Goal: Task Accomplishment & Management: Complete application form

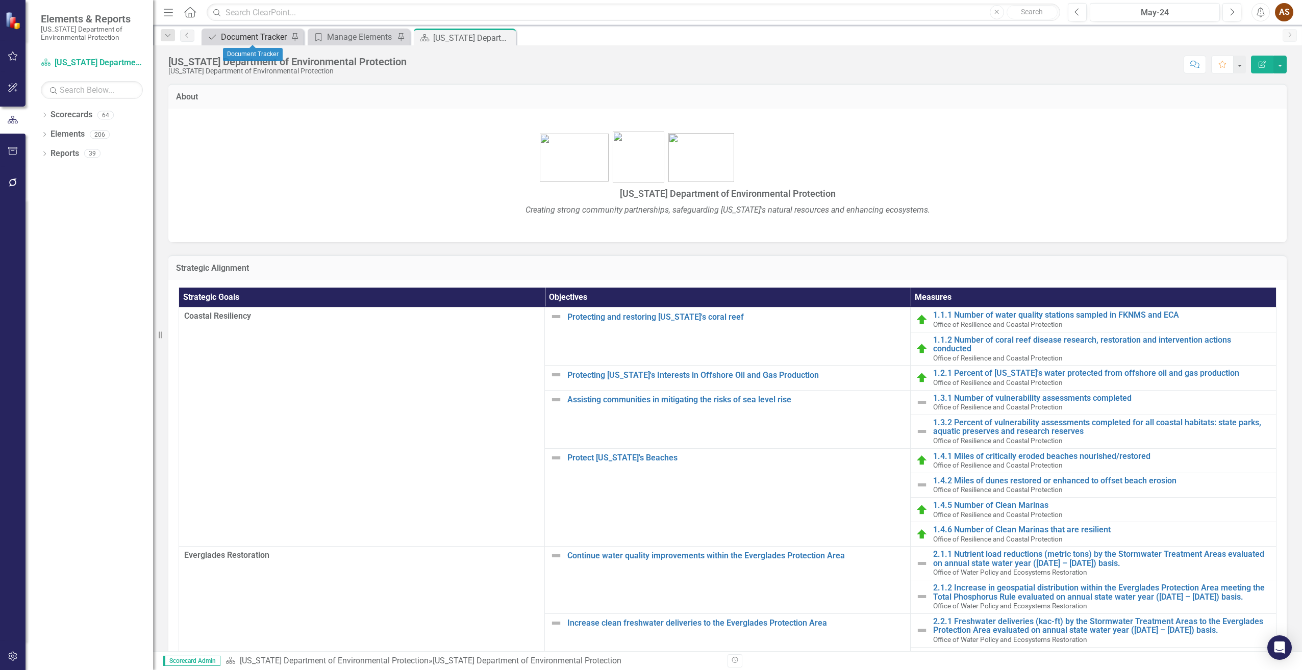
click at [243, 35] on div "Document Tracker" at bounding box center [254, 37] width 67 height 13
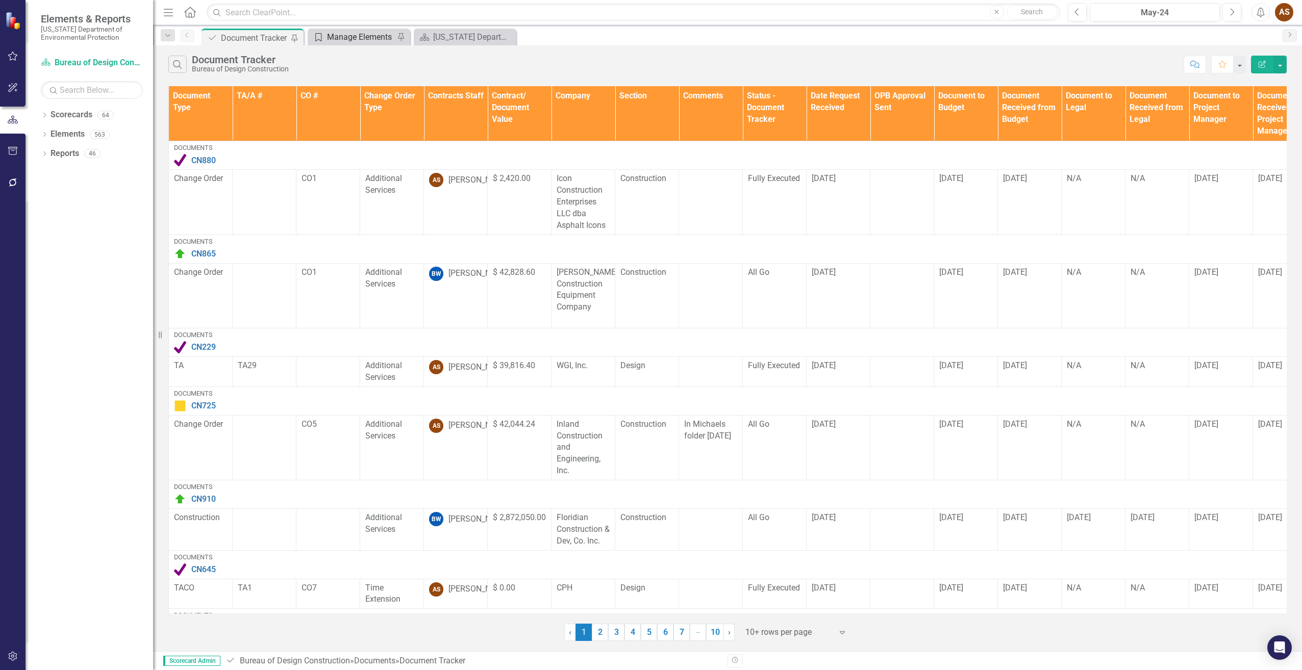
click at [365, 38] on div "Manage Elements" at bounding box center [360, 37] width 67 height 13
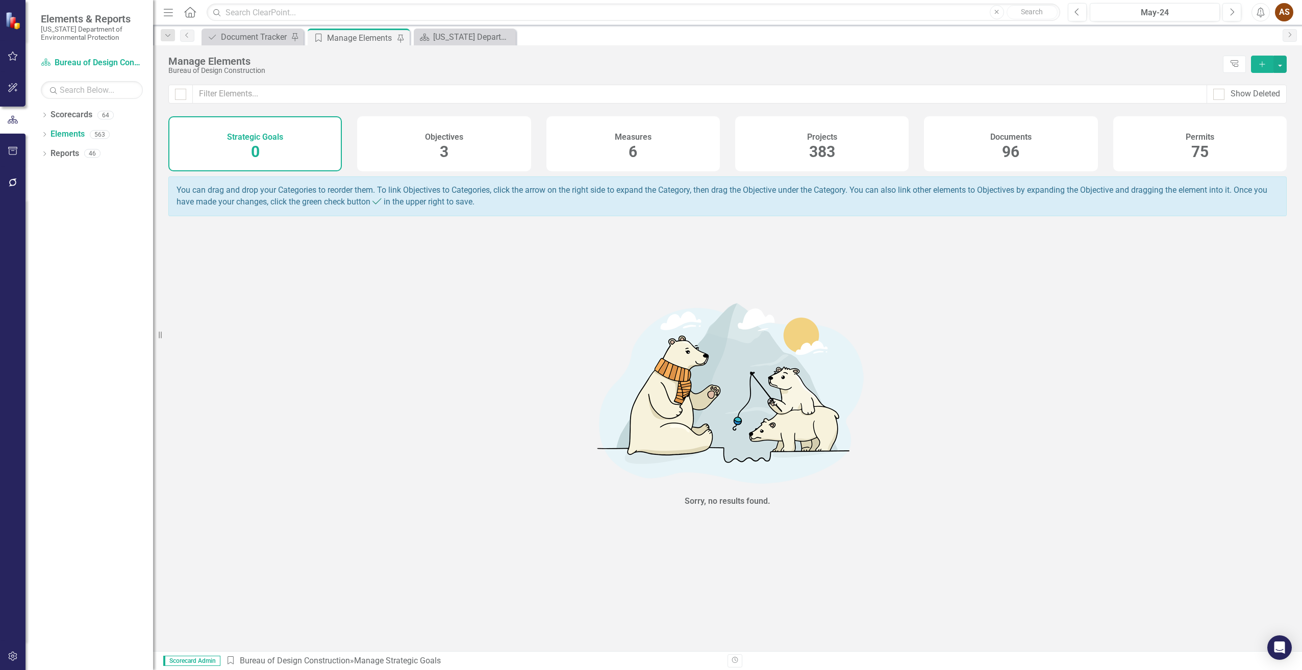
click at [993, 136] on h4 "Documents" at bounding box center [1010, 137] width 41 height 9
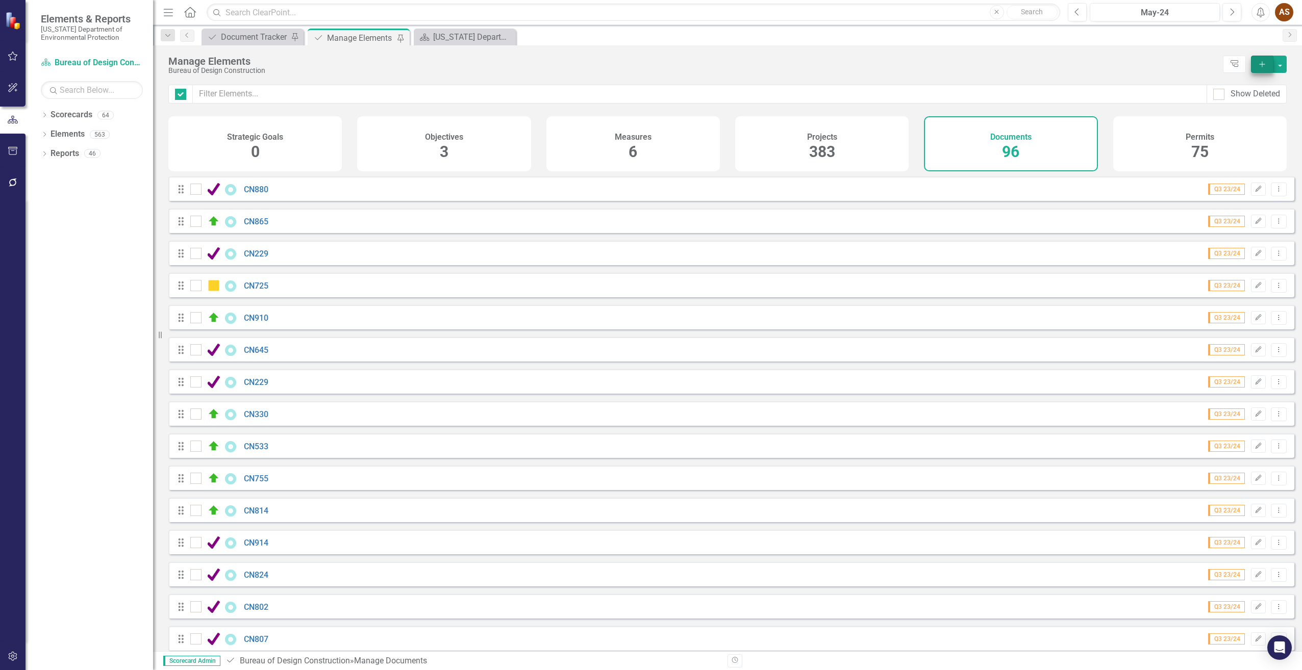
checkbox input "false"
click at [1259, 61] on icon "Add" at bounding box center [1262, 64] width 9 height 7
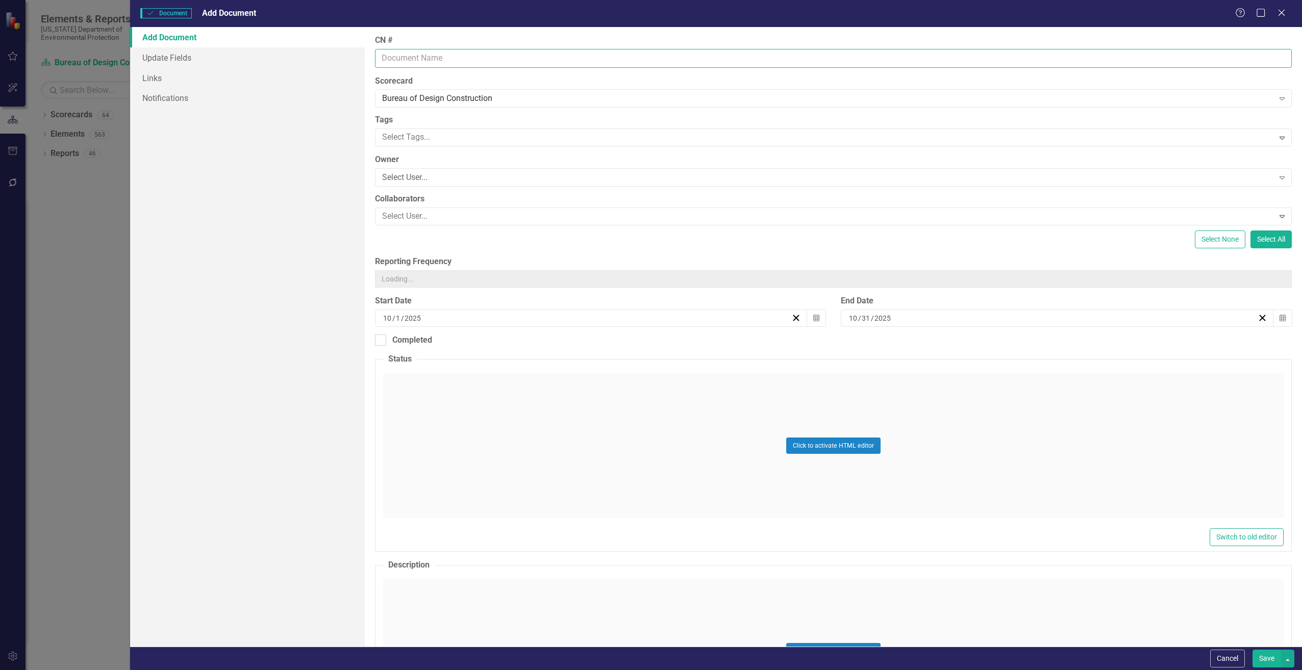
click at [417, 58] on input "CN #" at bounding box center [833, 58] width 917 height 19
type input "CN810"
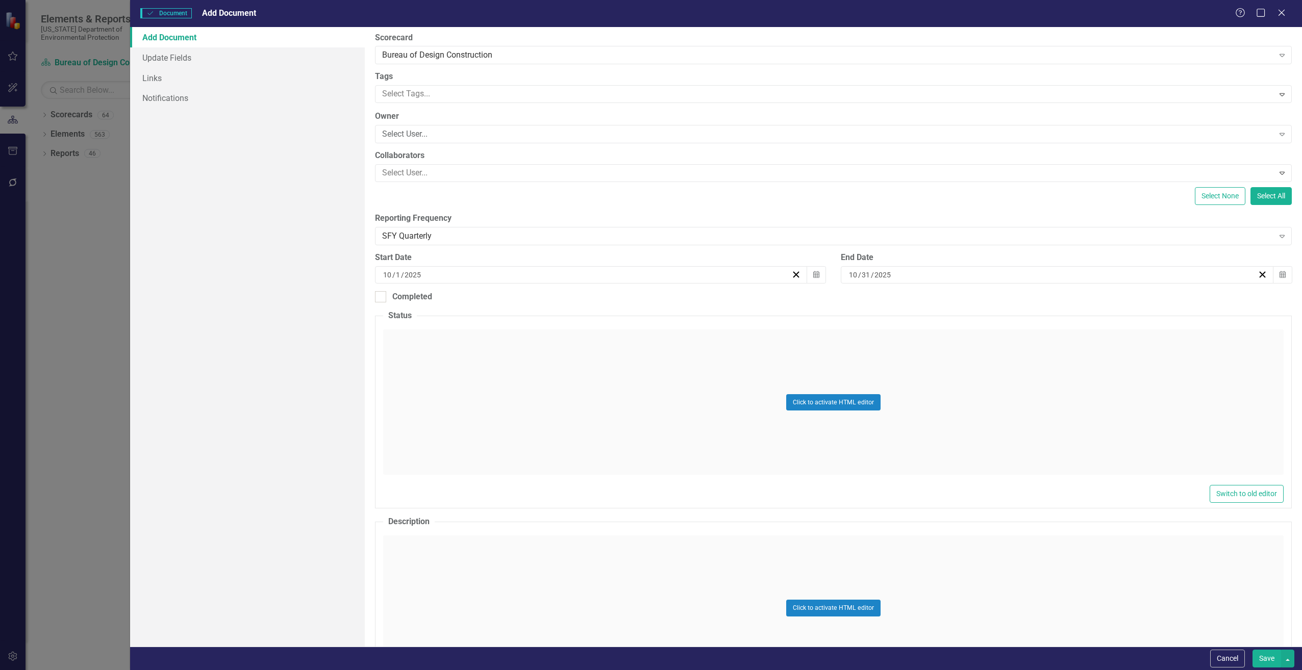
scroll to position [153, 0]
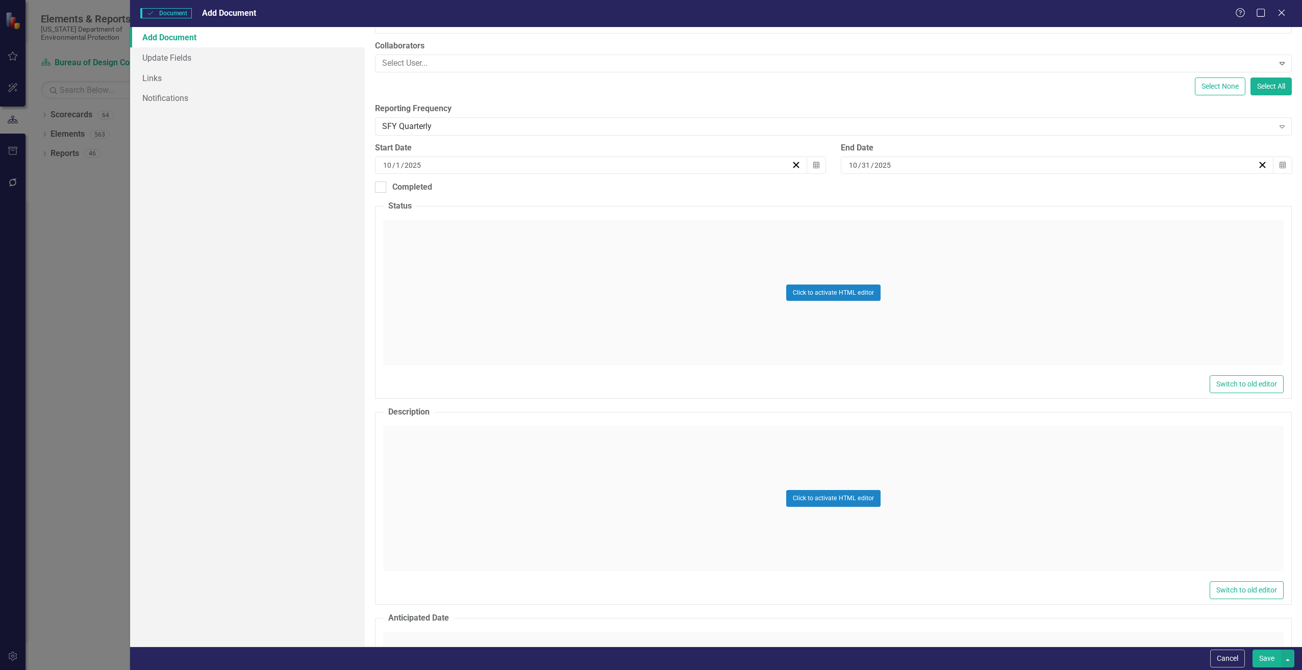
click at [414, 449] on div "Click to activate HTML editor" at bounding box center [833, 498] width 901 height 145
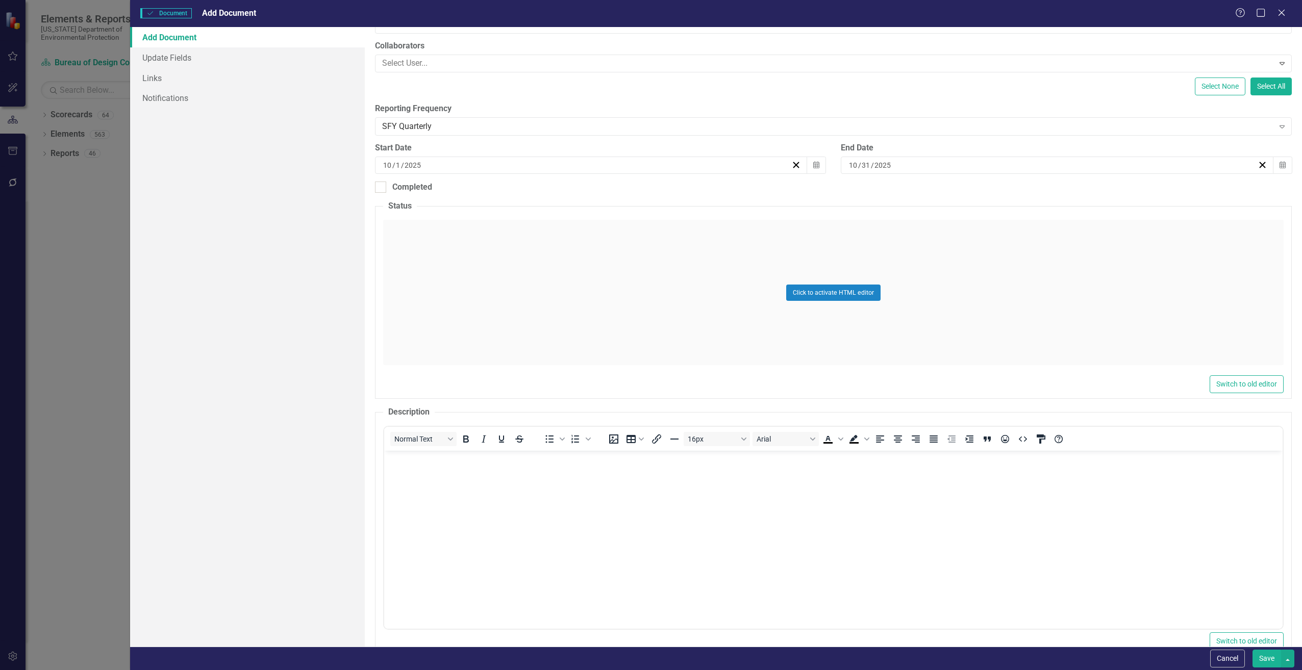
scroll to position [0, 0]
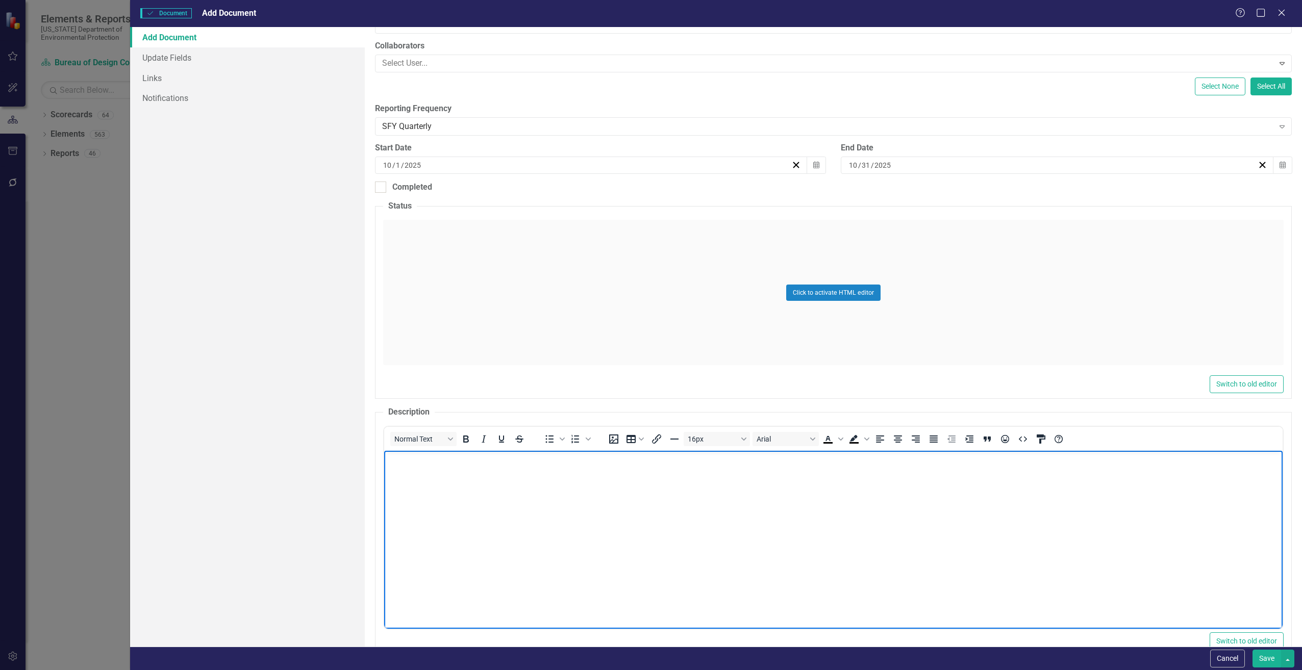
click at [396, 466] on body "Rich Text Area. Press ALT-0 for help." at bounding box center [833, 527] width 898 height 153
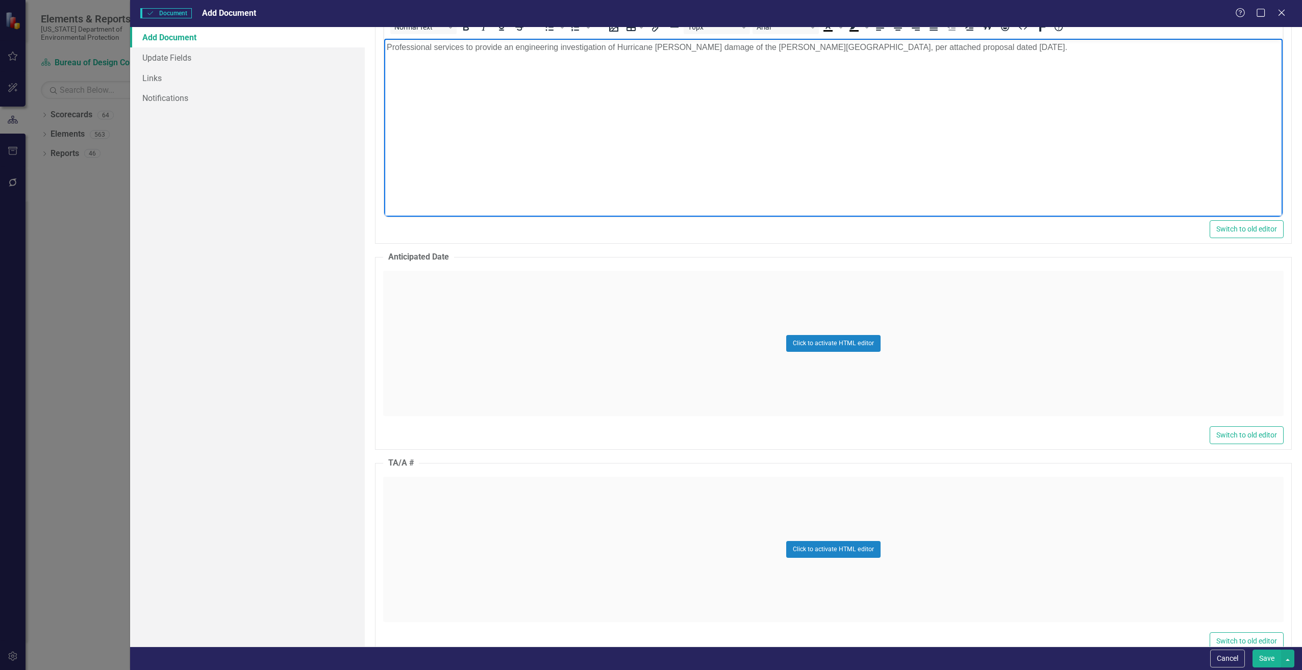
scroll to position [663, 0]
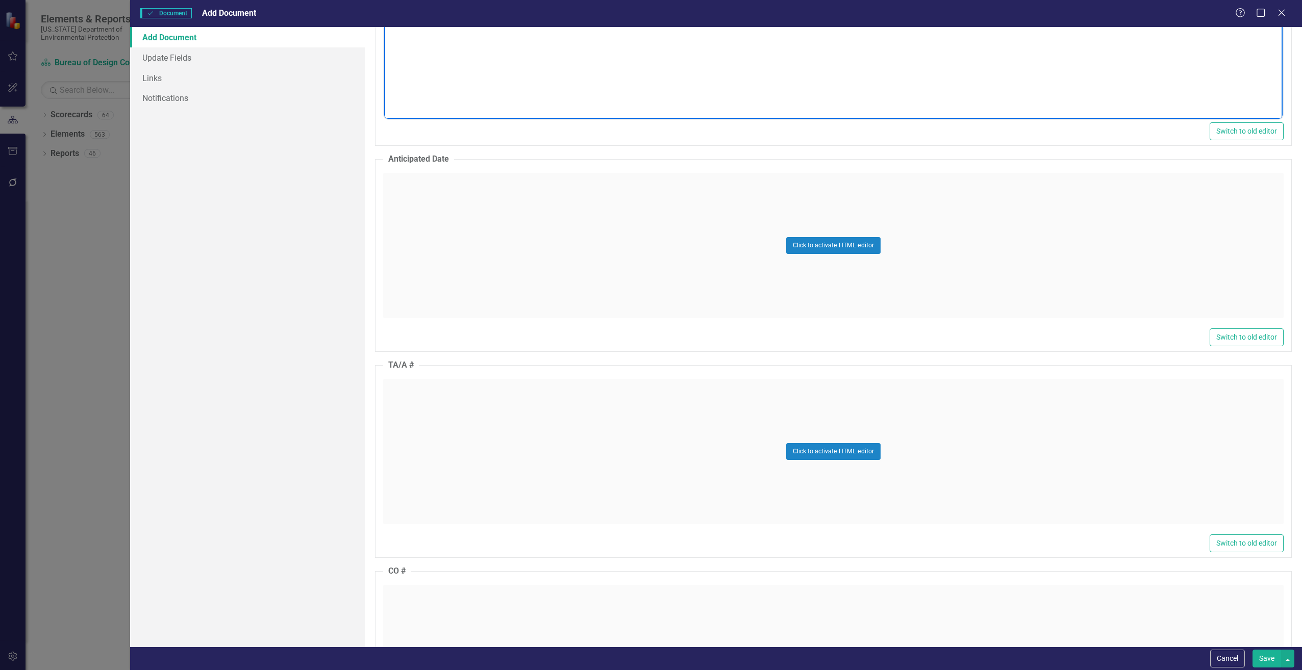
click at [477, 422] on div "Click to activate HTML editor" at bounding box center [833, 451] width 901 height 145
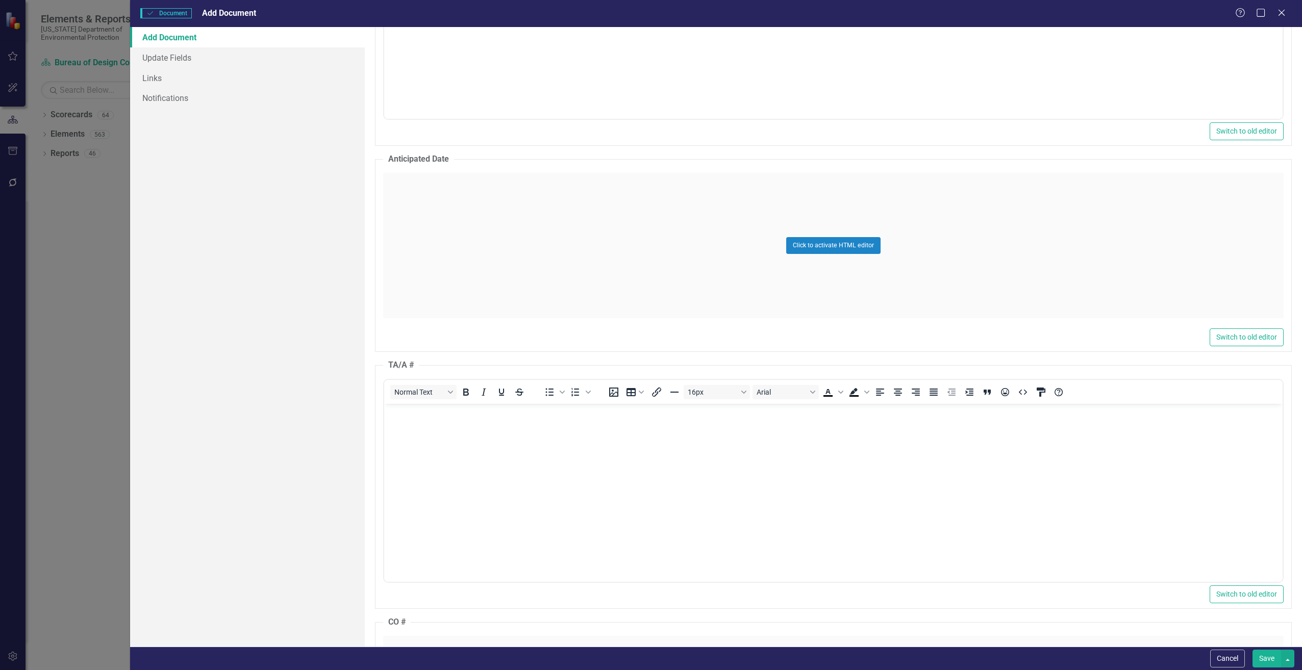
scroll to position [0, 0]
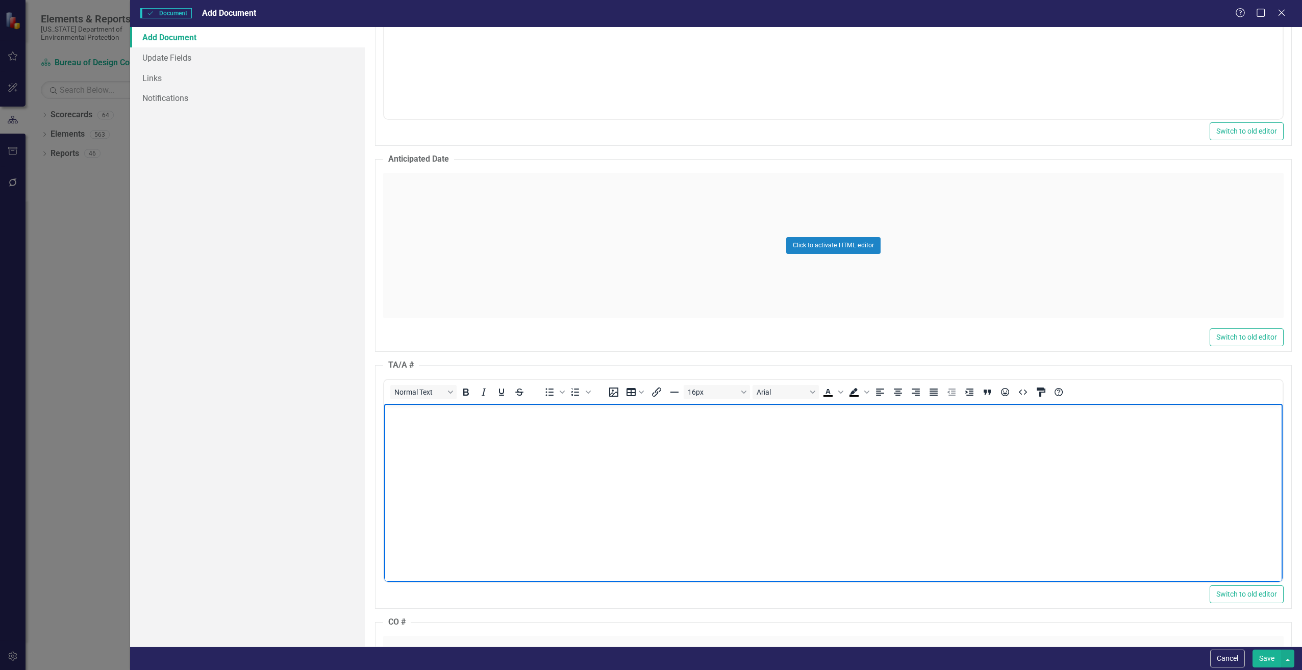
click at [474, 422] on body "Rich Text Area. Press ALT-0 for help." at bounding box center [833, 480] width 898 height 153
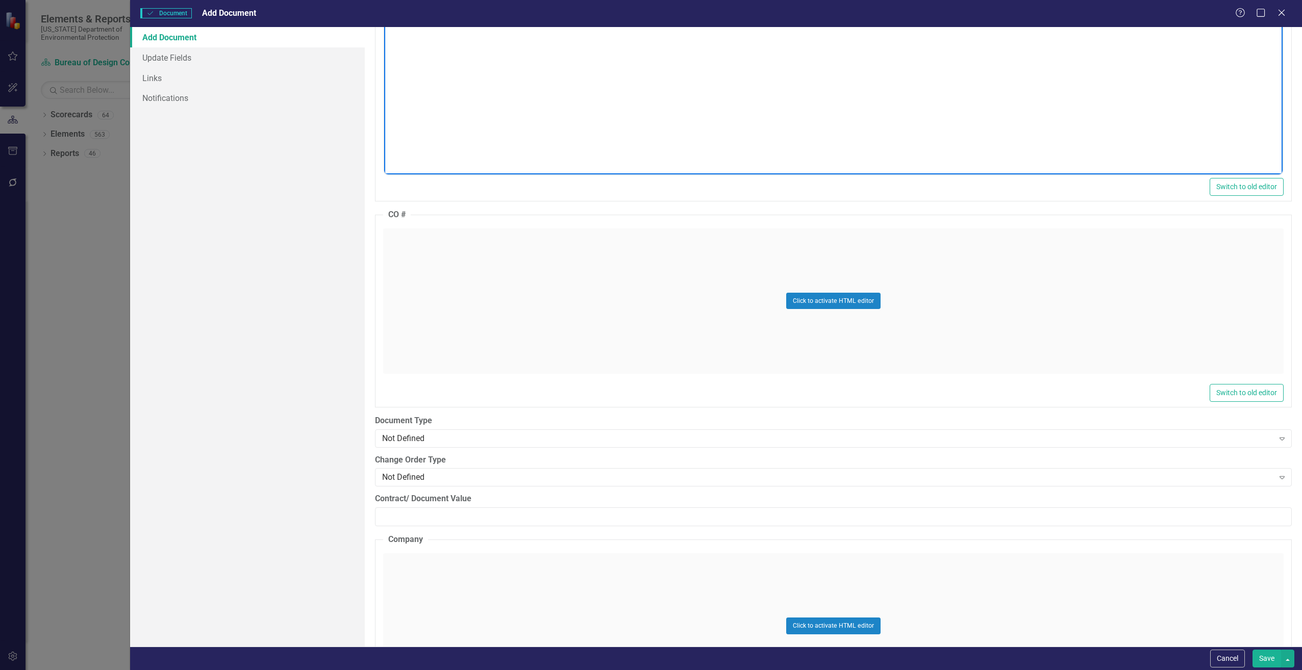
scroll to position [1071, 0]
click at [444, 434] on div "Not Defined" at bounding box center [828, 438] width 892 height 12
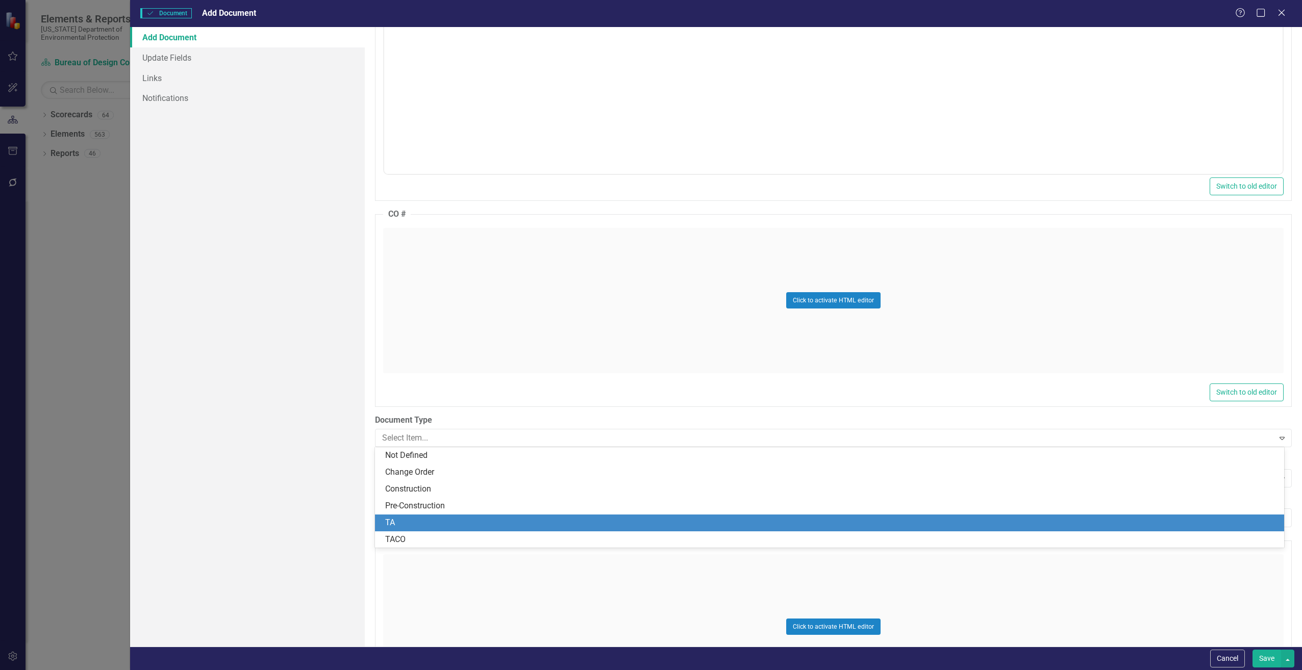
click at [430, 523] on div "TA" at bounding box center [831, 523] width 893 height 12
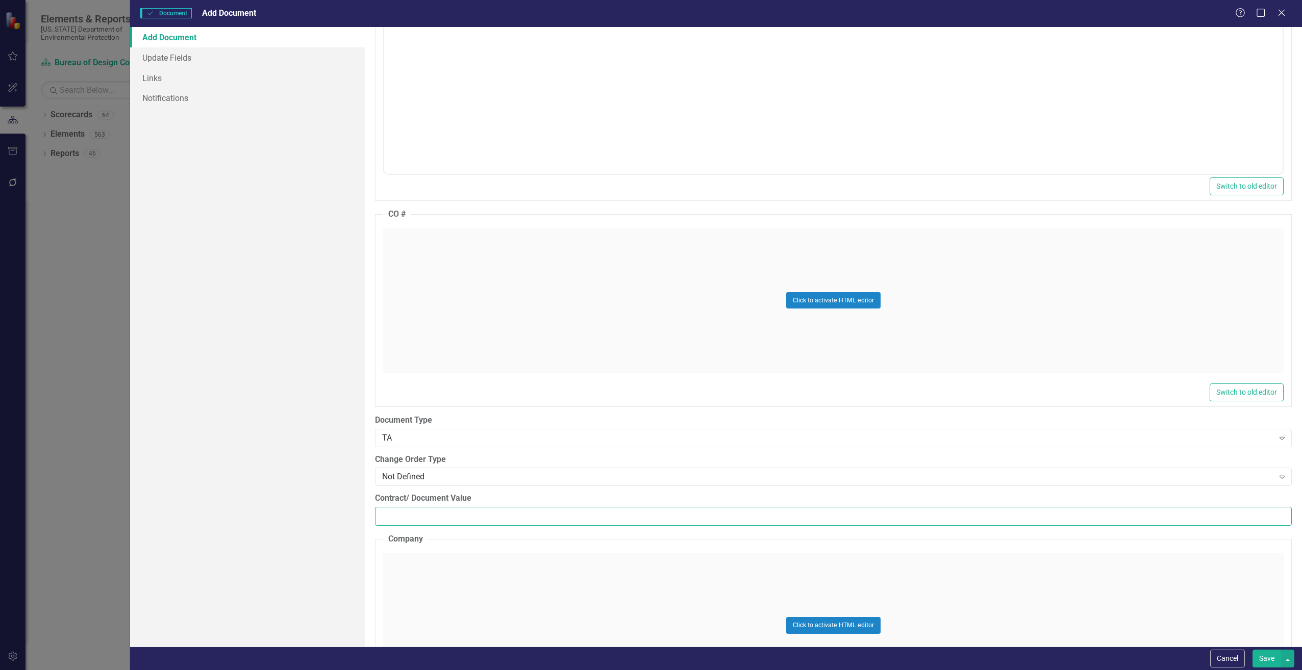
click at [397, 522] on input "Contract/ Document Value" at bounding box center [833, 516] width 917 height 19
paste input "17954.84"
type input "17954.84"
click at [424, 575] on div "Click to activate HTML editor" at bounding box center [833, 625] width 901 height 145
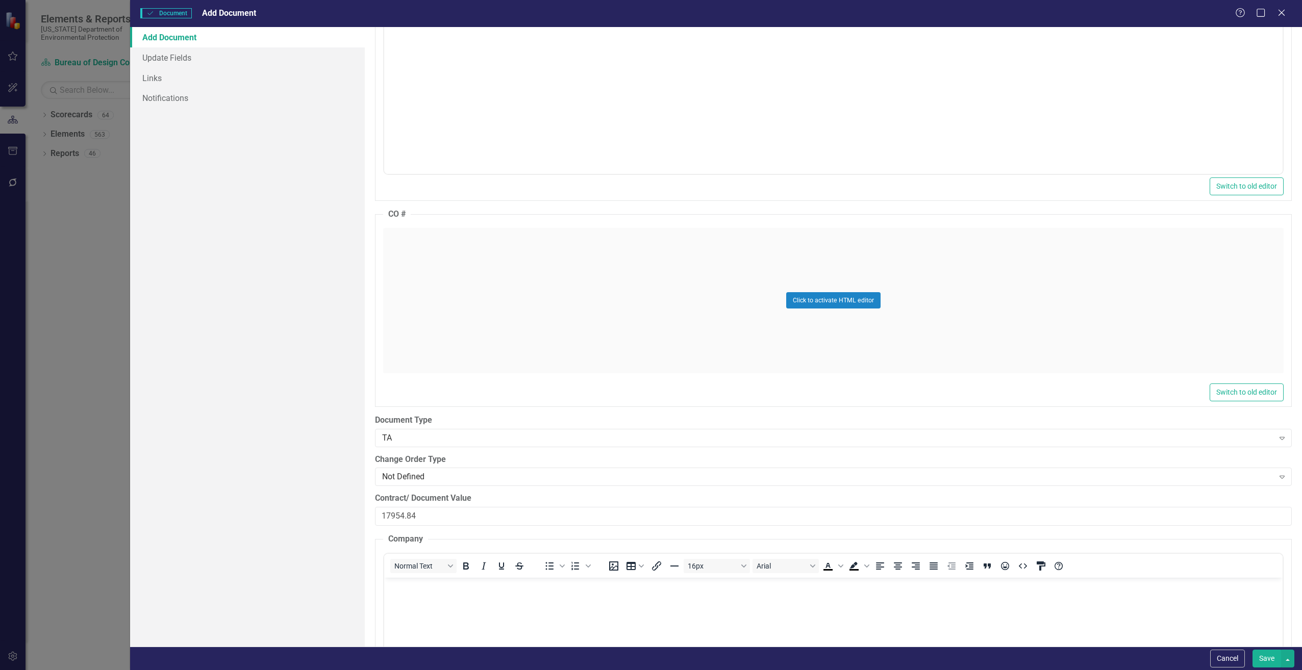
click at [420, 590] on p "Rich Text Area. Press ALT-0 for help." at bounding box center [832, 586] width 893 height 12
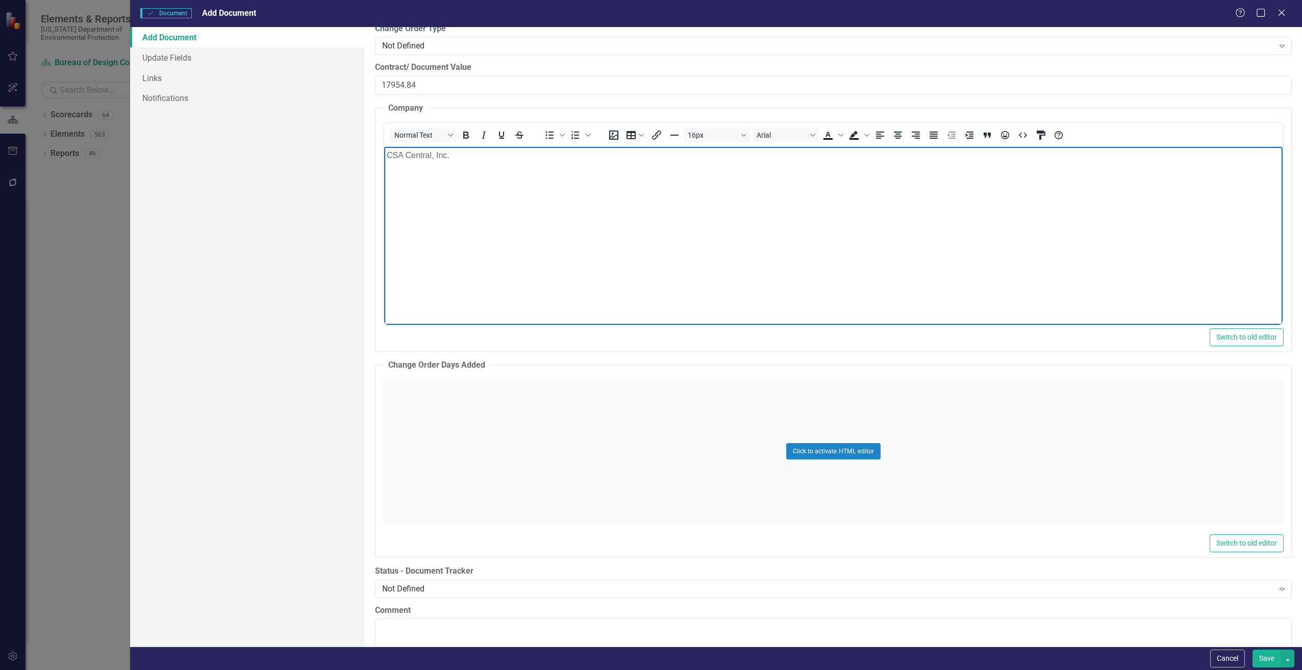
scroll to position [1582, 0]
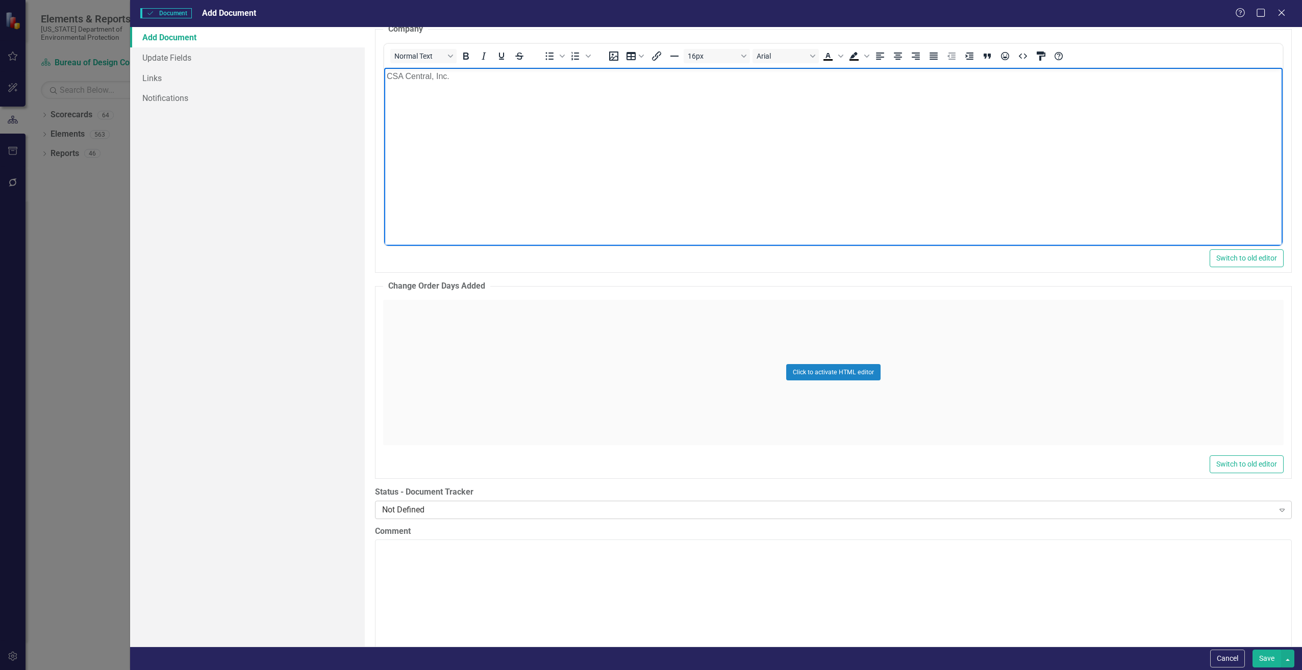
click at [430, 513] on div "Not Defined" at bounding box center [828, 510] width 892 height 12
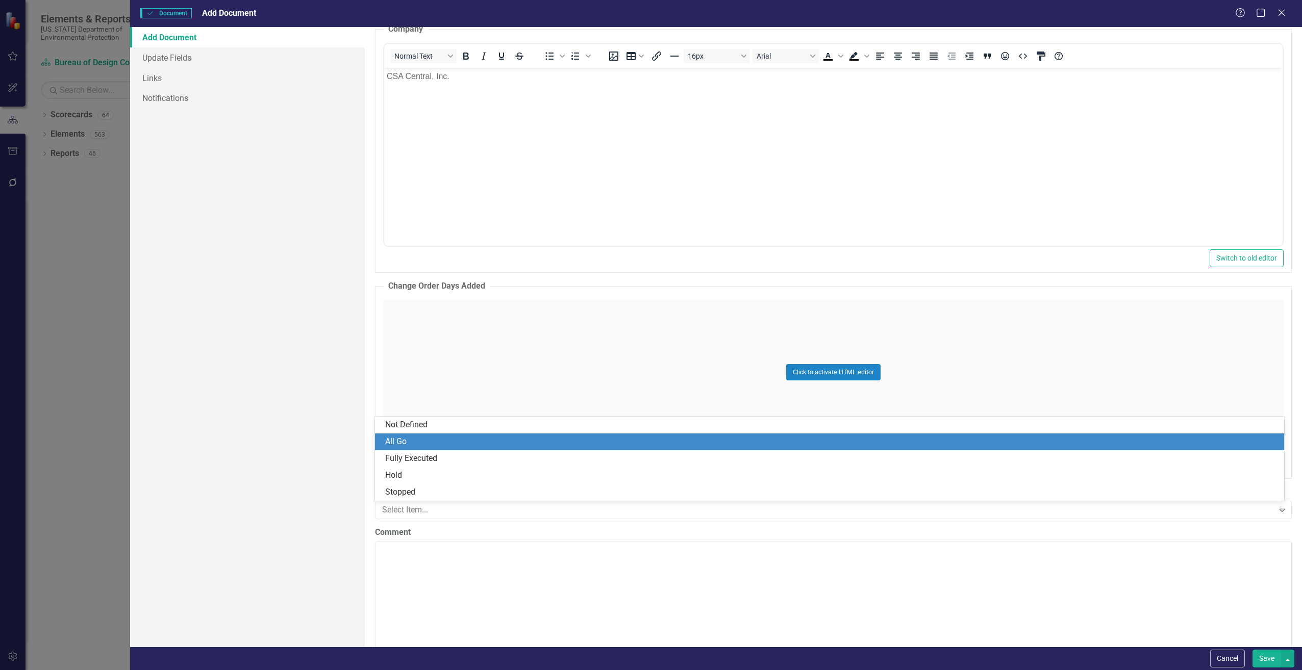
click at [401, 447] on div "All Go" at bounding box center [831, 442] width 893 height 12
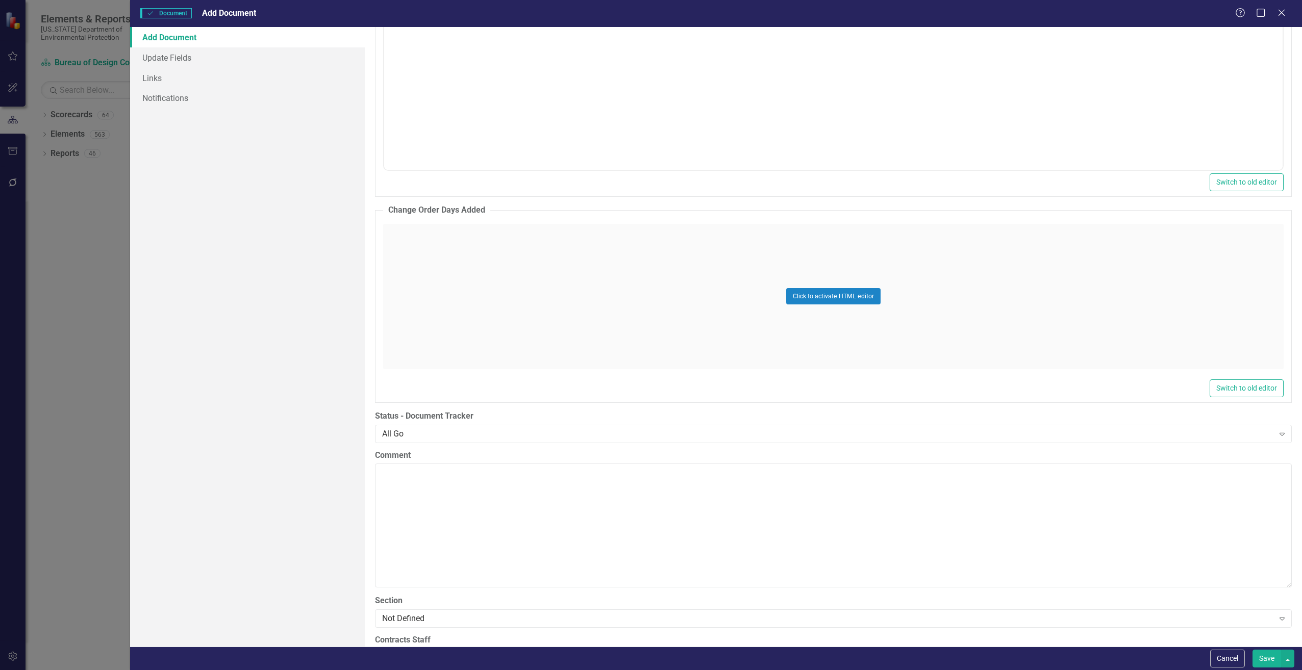
scroll to position [1786, 0]
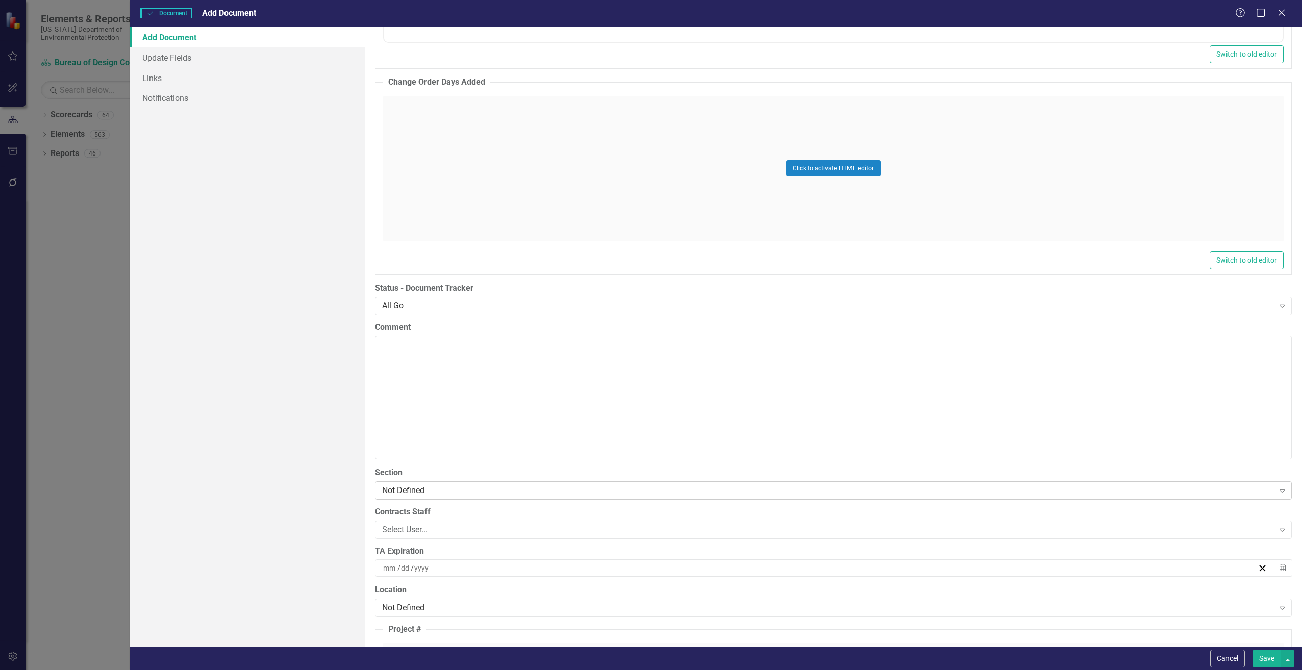
click at [439, 492] on div "Not Defined" at bounding box center [828, 491] width 892 height 12
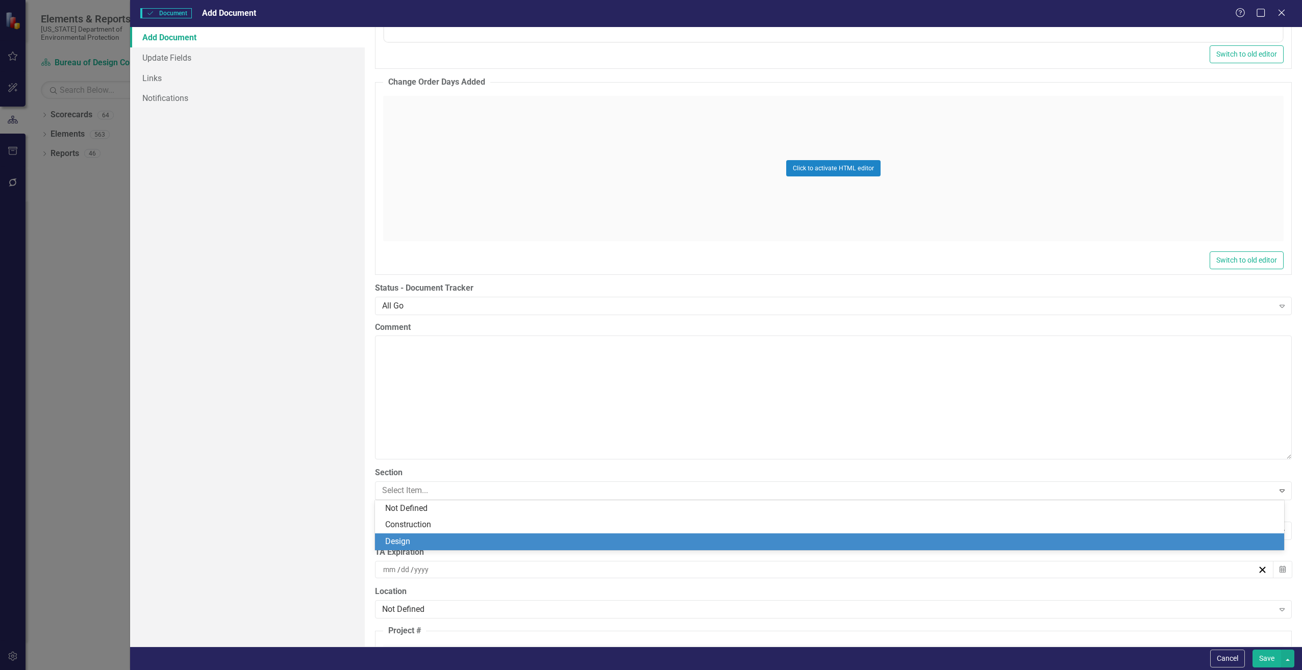
click at [399, 544] on div "Design" at bounding box center [831, 542] width 893 height 12
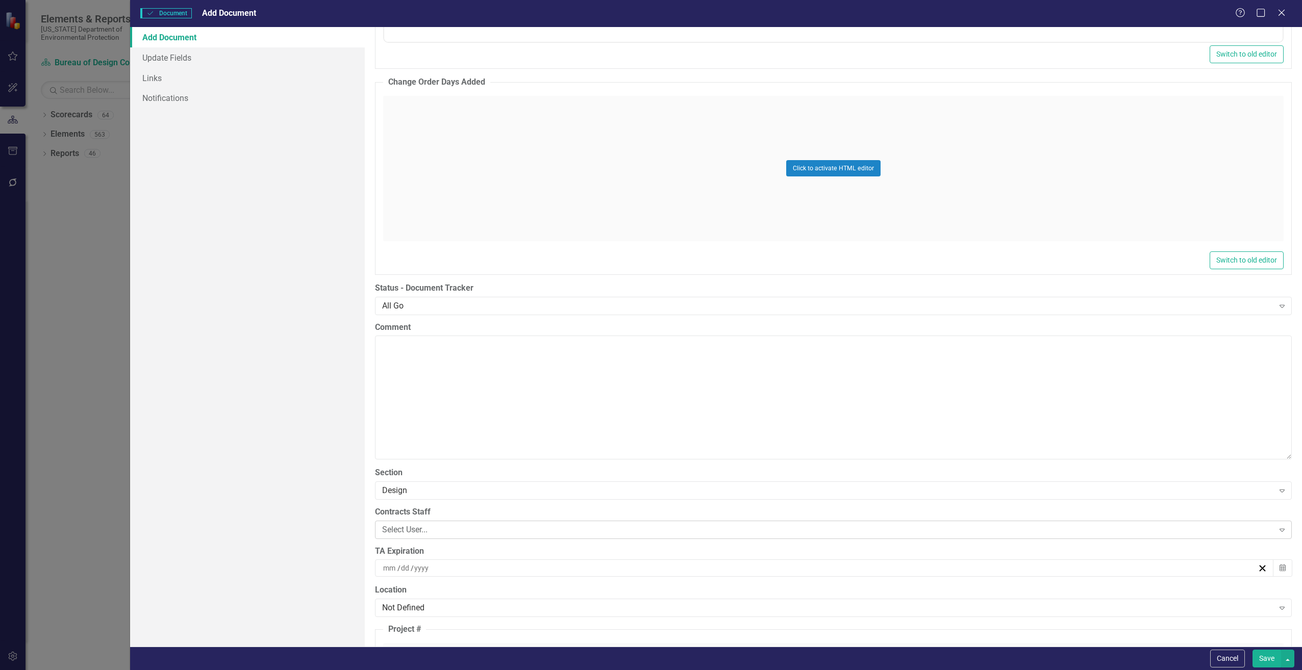
click at [411, 525] on div "Select User..." at bounding box center [828, 530] width 892 height 12
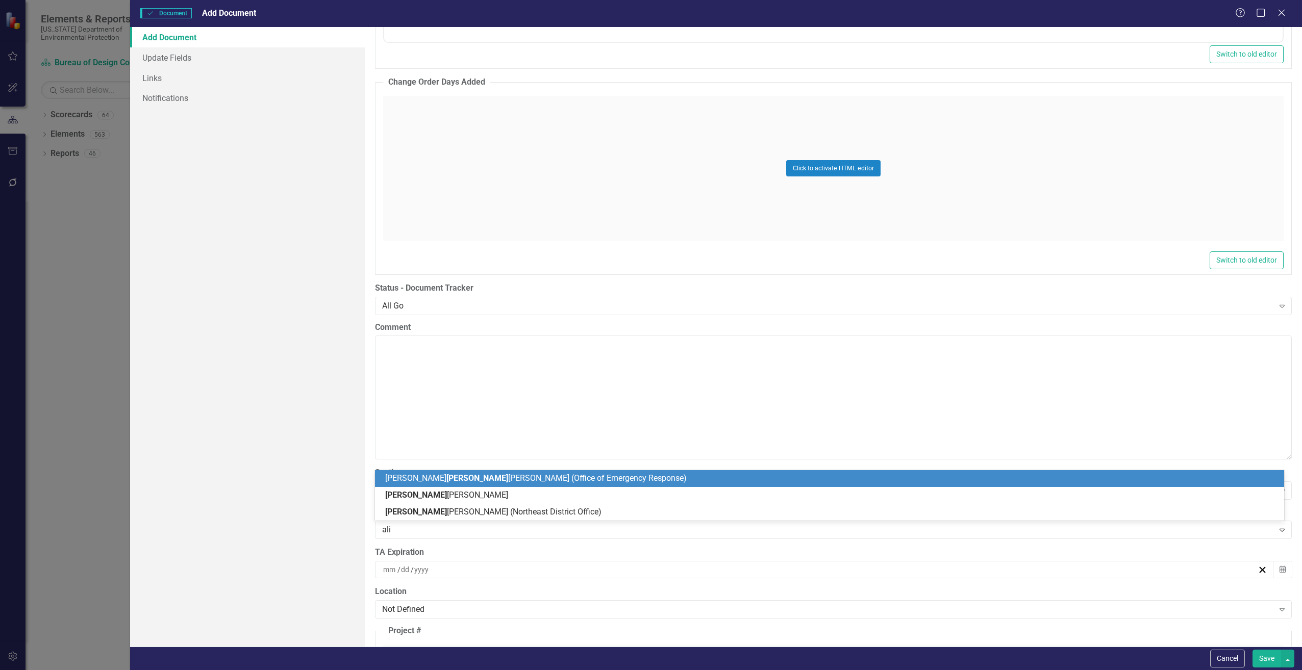
type input "alis"
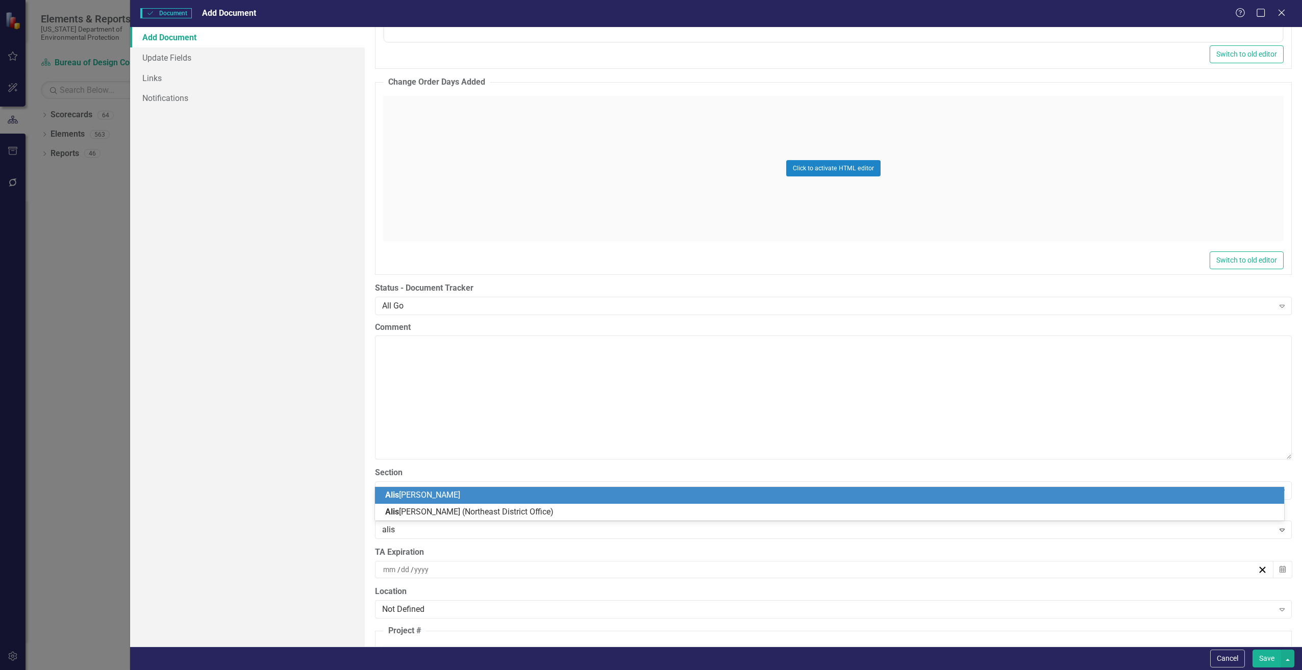
click at [396, 500] on div "Alis [PERSON_NAME]" at bounding box center [831, 496] width 893 height 12
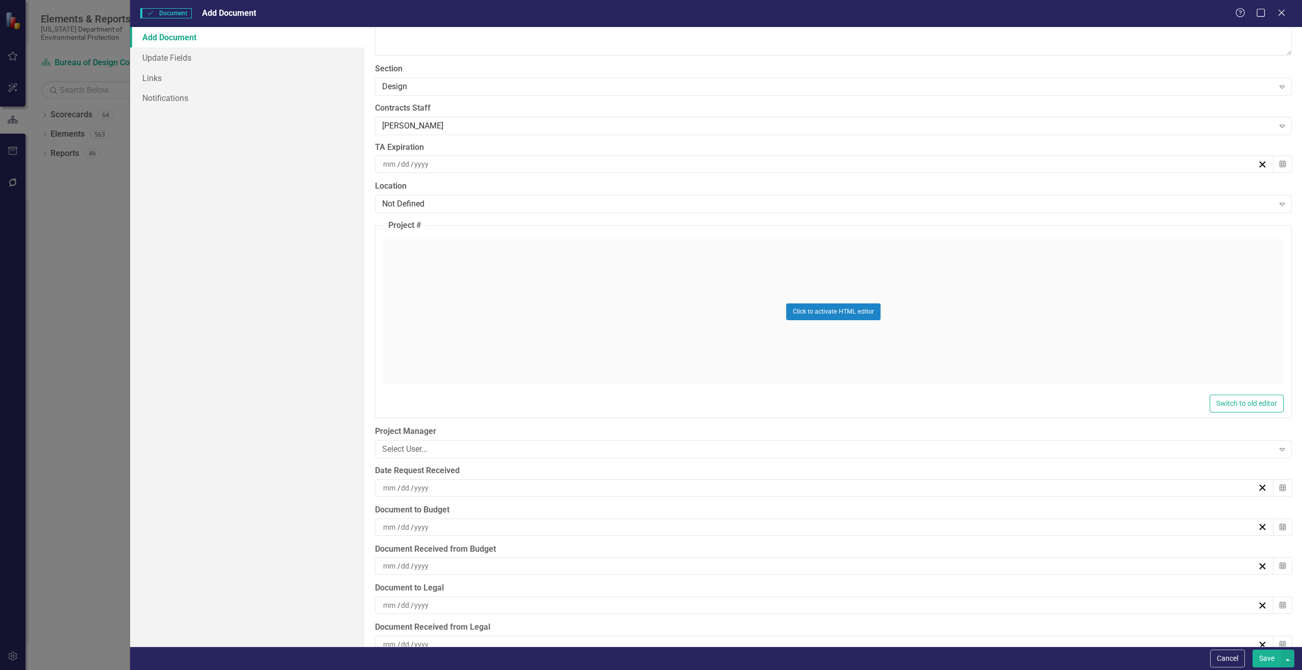
scroll to position [2194, 0]
click at [434, 484] on div "/ /" at bounding box center [820, 484] width 876 height 10
click at [877, 542] on button "3" at bounding box center [872, 543] width 26 height 18
click at [445, 523] on div "/ /" at bounding box center [820, 523] width 876 height 10
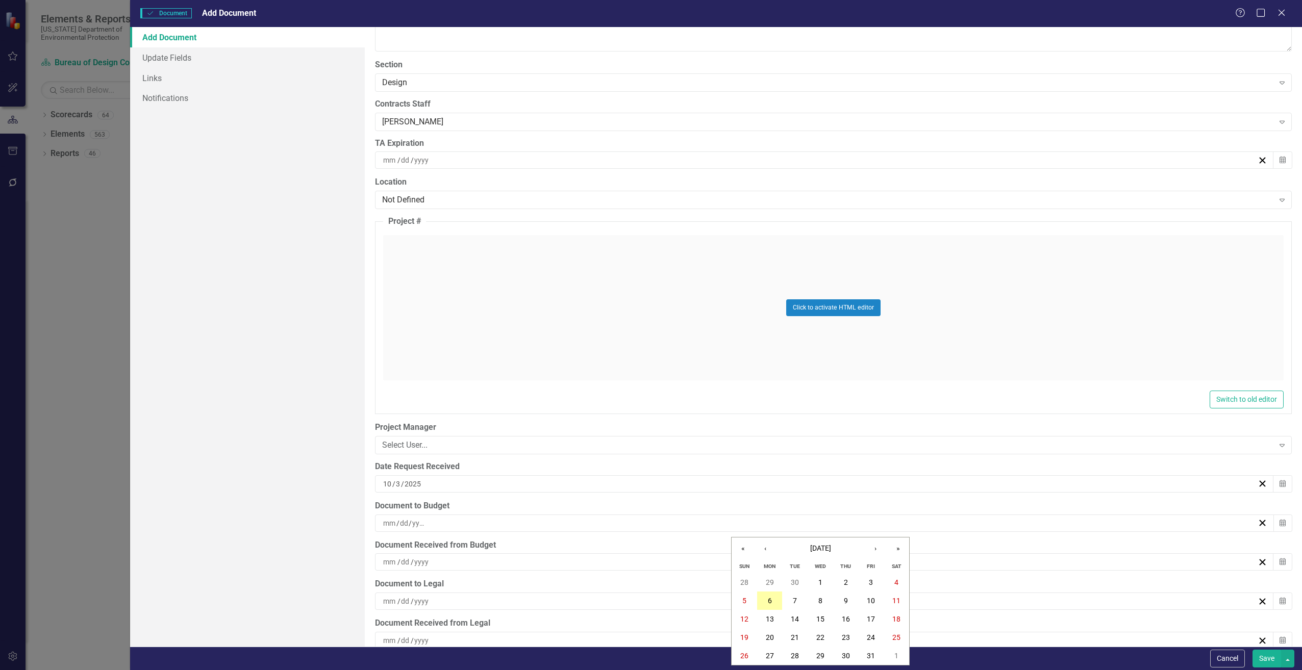
click at [773, 599] on button "6" at bounding box center [770, 601] width 26 height 18
click at [1265, 656] on button "Save" at bounding box center [1267, 659] width 29 height 18
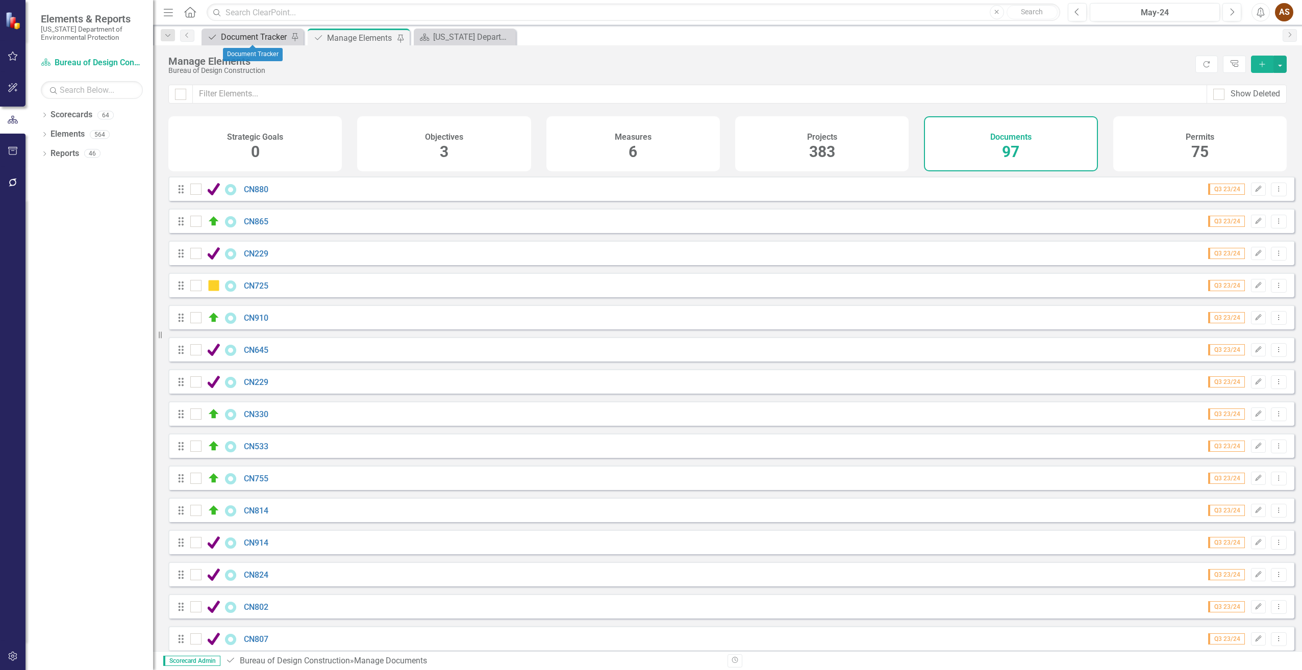
click at [251, 37] on div "Document Tracker" at bounding box center [254, 37] width 67 height 13
